Goal: Task Accomplishment & Management: Manage account settings

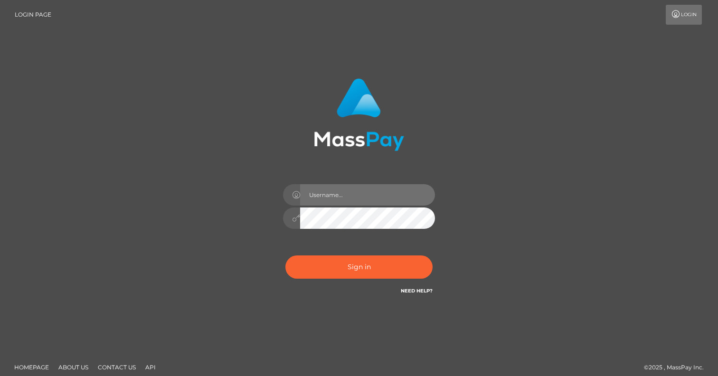
click at [356, 199] on input "text" at bounding box center [367, 194] width 135 height 21
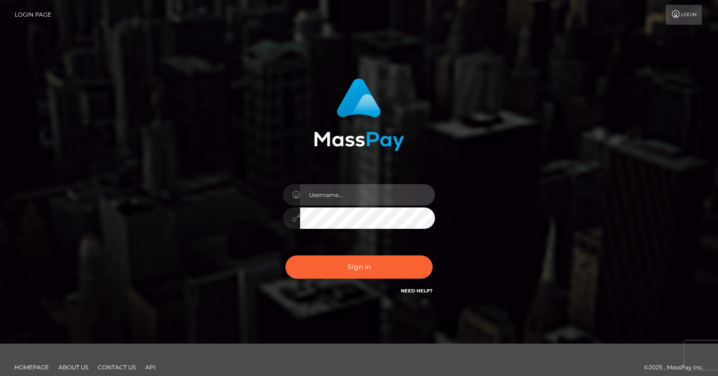
type input "[EMAIL_ADDRESS][PERSON_NAME][DOMAIN_NAME]"
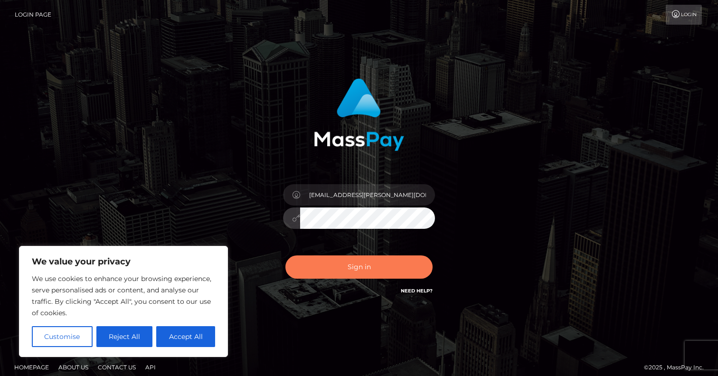
click at [358, 265] on button "Sign in" at bounding box center [359, 267] width 147 height 23
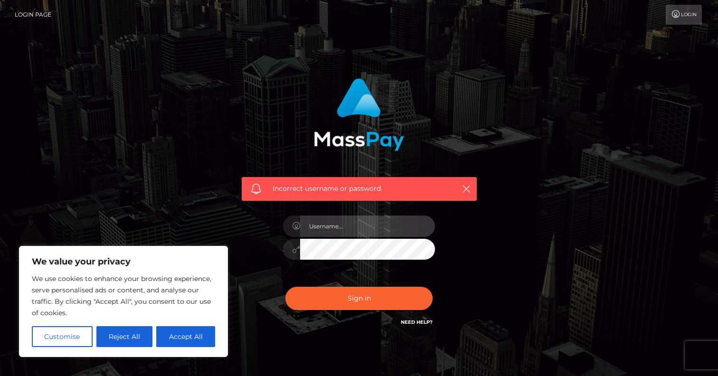
click at [376, 223] on input "text" at bounding box center [367, 226] width 135 height 21
type input "ania.rusz@web.de"
click at [259, 252] on div "Incorrect username or password. ania.rusz@web.de" at bounding box center [359, 203] width 249 height 264
click at [286, 287] on button "Sign in" at bounding box center [359, 298] width 147 height 23
click at [350, 225] on input "text" at bounding box center [367, 226] width 135 height 21
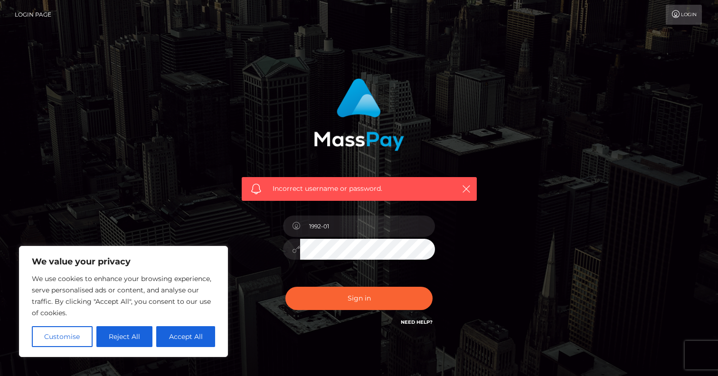
click at [291, 246] on div at bounding box center [291, 249] width 17 height 21
click at [294, 248] on icon at bounding box center [296, 250] width 8 height 8
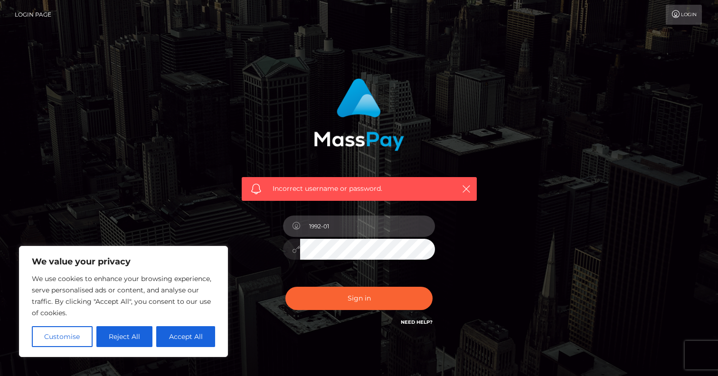
drag, startPoint x: 361, startPoint y: 227, endPoint x: 303, endPoint y: 224, distance: 57.6
click at [304, 224] on input "1992-01" at bounding box center [367, 226] width 135 height 21
type input "ania.rusz@web.de"
click at [287, 246] on div at bounding box center [359, 248] width 152 height 19
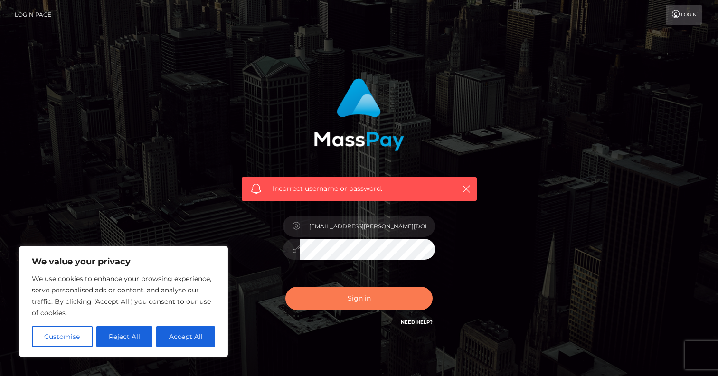
click at [307, 304] on button "Sign in" at bounding box center [359, 298] width 147 height 23
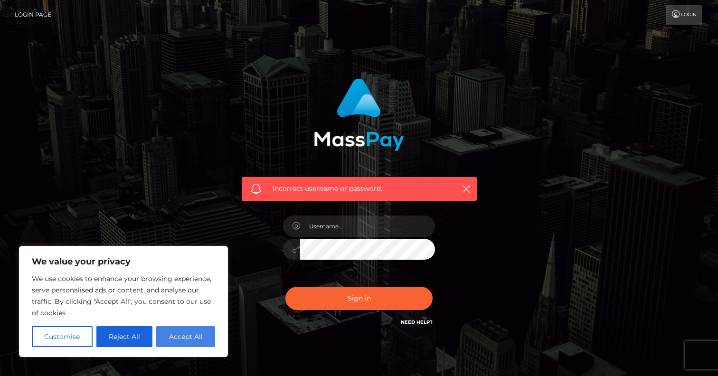
click at [183, 335] on button "Accept All" at bounding box center [185, 336] width 59 height 21
checkbox input "true"
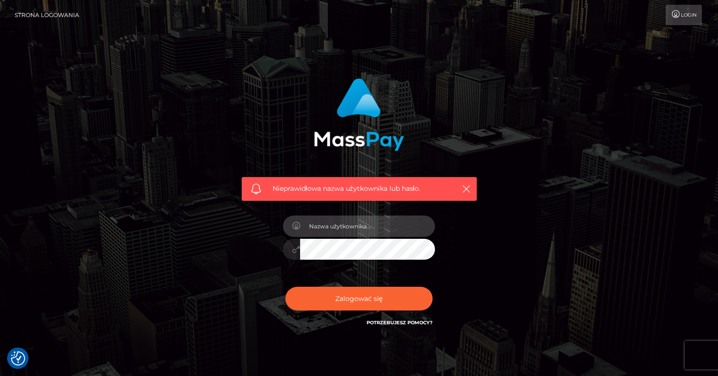
click at [389, 228] on input "text" at bounding box center [367, 226] width 135 height 21
type input "[EMAIL_ADDRESS][PERSON_NAME][DOMAIN_NAME]"
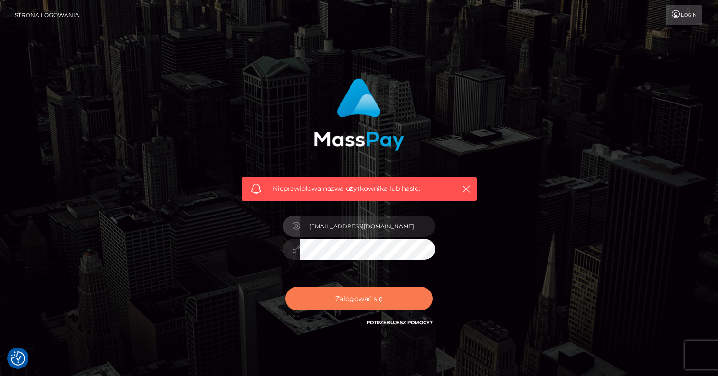
click at [369, 291] on button "Zalogować się" at bounding box center [359, 299] width 147 height 24
